Goal: Information Seeking & Learning: Learn about a topic

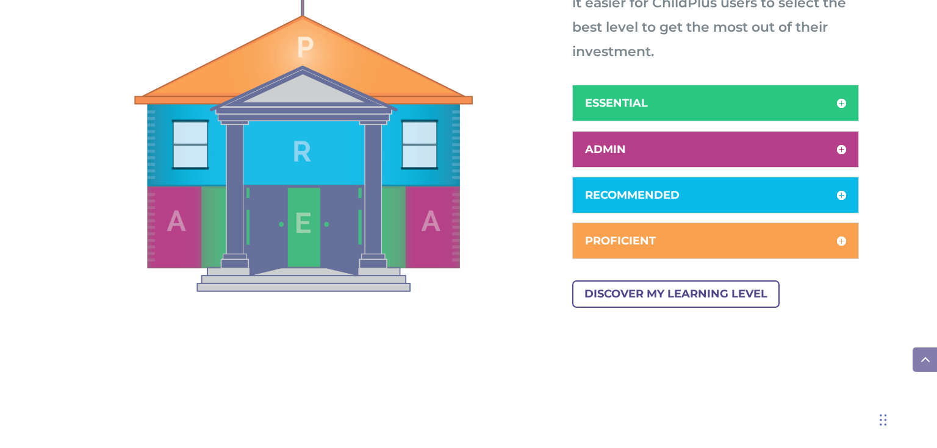
scroll to position [749, 0]
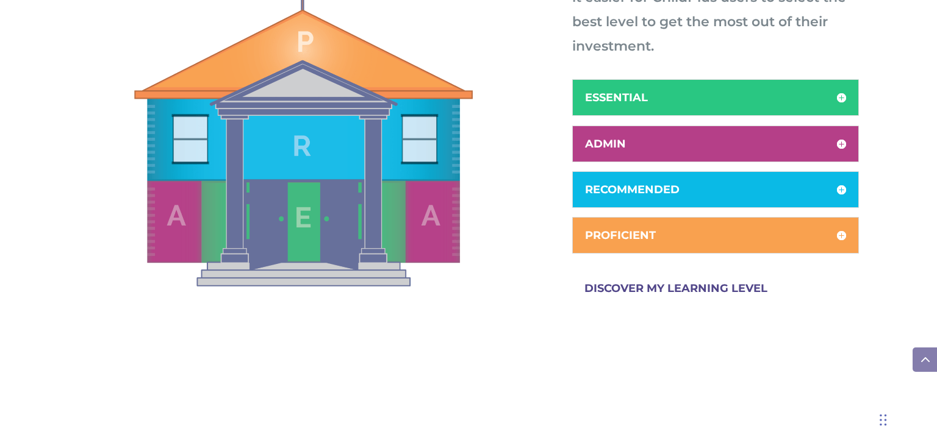
click at [639, 285] on link "DISCOVER MY LEARNING LEVEL" at bounding box center [675, 288] width 207 height 27
click at [839, 185] on h5 "RECOMMENDED" at bounding box center [715, 189] width 261 height 11
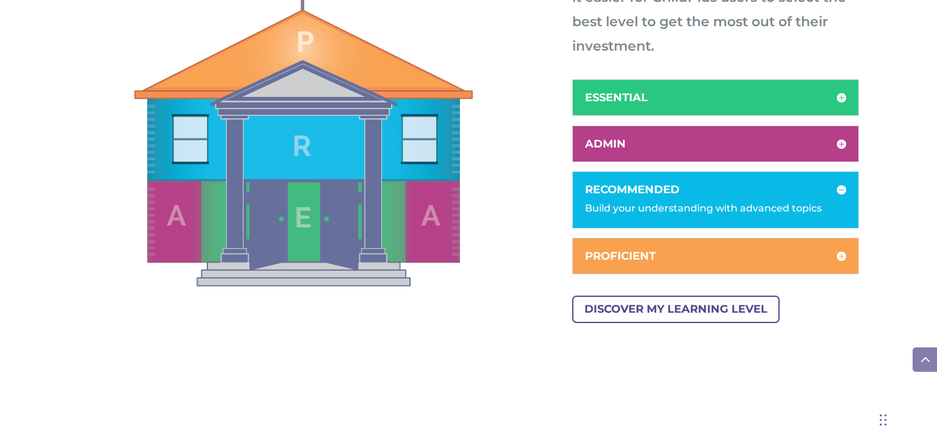
click at [794, 210] on div "Build your understanding with advanced topics" at bounding box center [715, 202] width 261 height 27
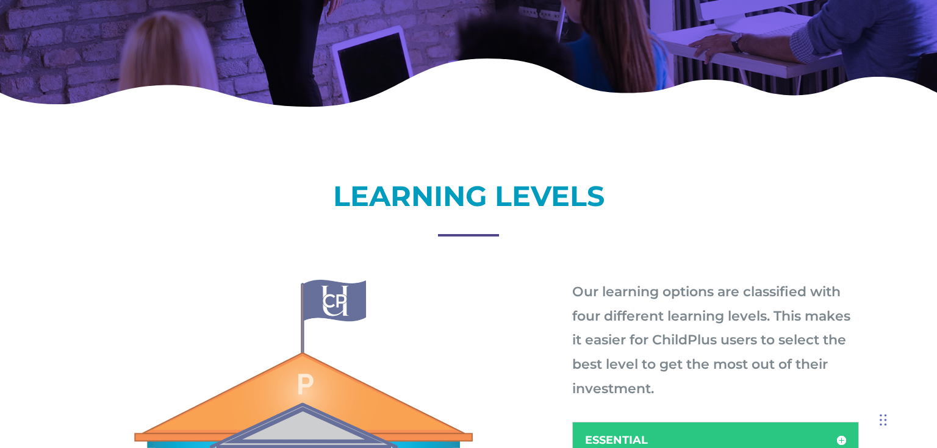
scroll to position [402, 0]
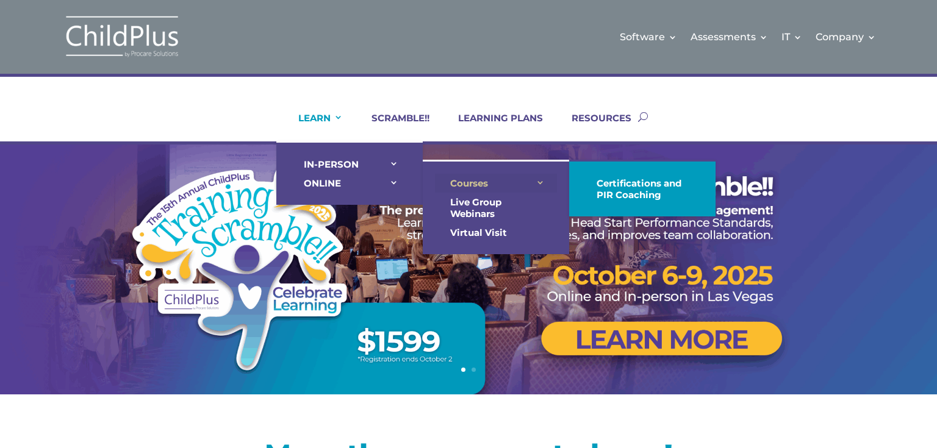
click at [473, 184] on link "Courses" at bounding box center [496, 183] width 122 height 19
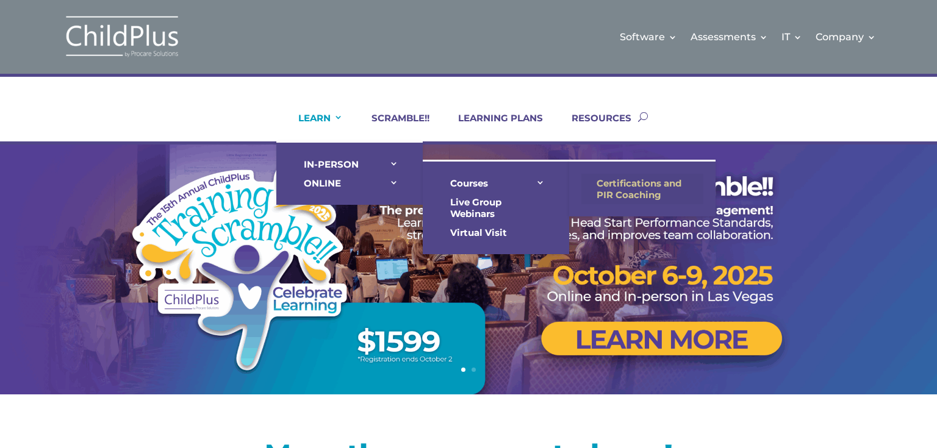
click at [621, 187] on link "Certifications and PIR Coaching" at bounding box center [642, 189] width 122 height 30
